Goal: Transaction & Acquisition: Purchase product/service

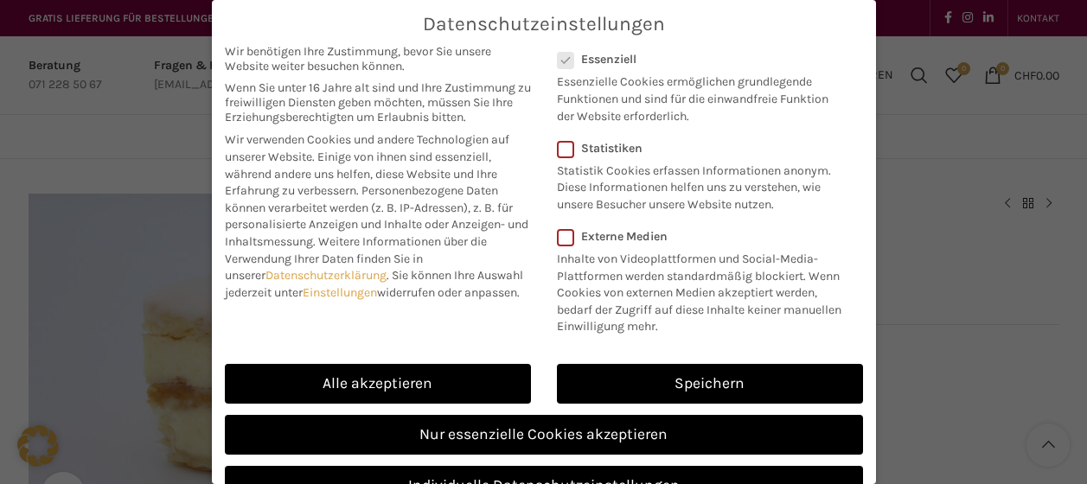
click at [425, 394] on link "Alle akzeptieren" at bounding box center [378, 384] width 306 height 40
checkbox input "true"
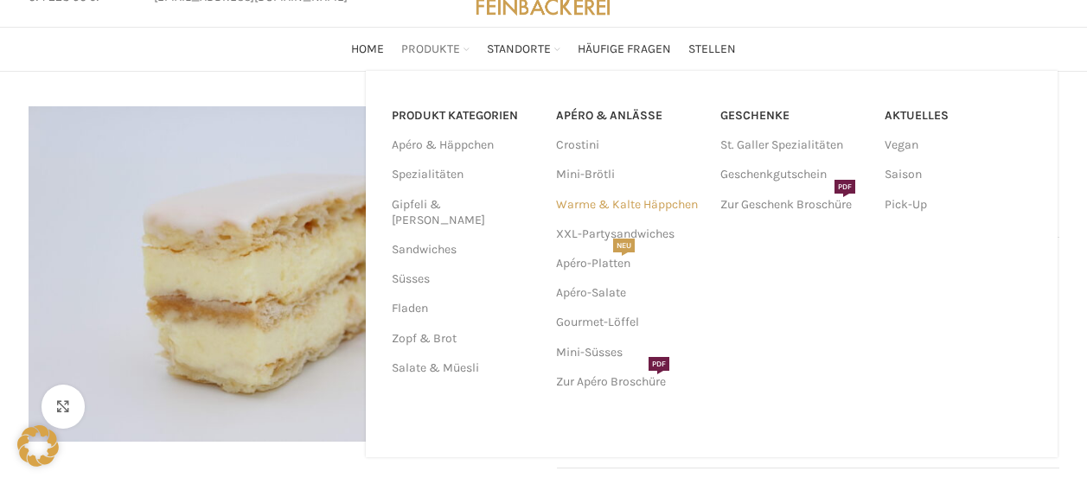
scroll to position [89, 0]
click at [413, 263] on link "Süsses" at bounding box center [464, 277] width 144 height 29
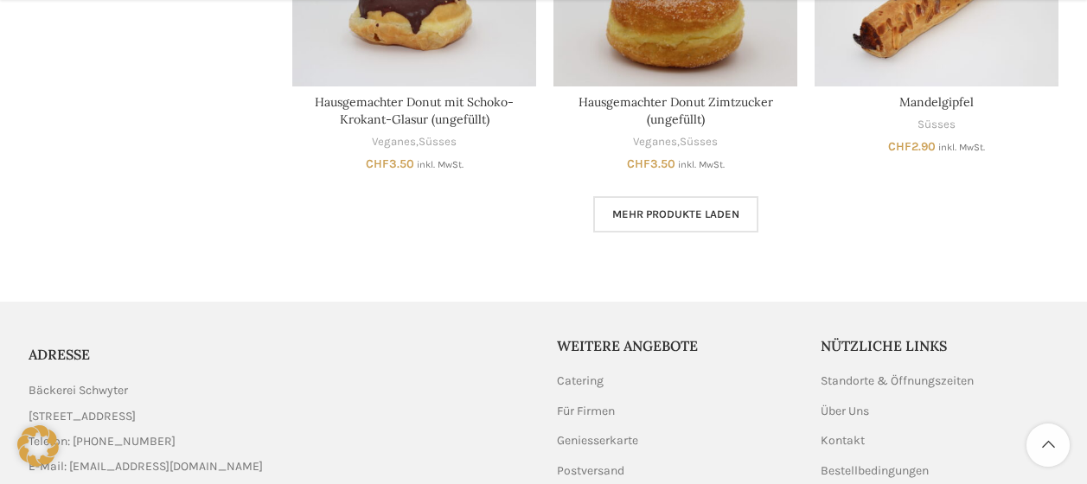
scroll to position [1155, 0]
click at [648, 210] on span "Mehr Produkte laden" at bounding box center [675, 214] width 127 height 14
